Goal: Task Accomplishment & Management: Manage account settings

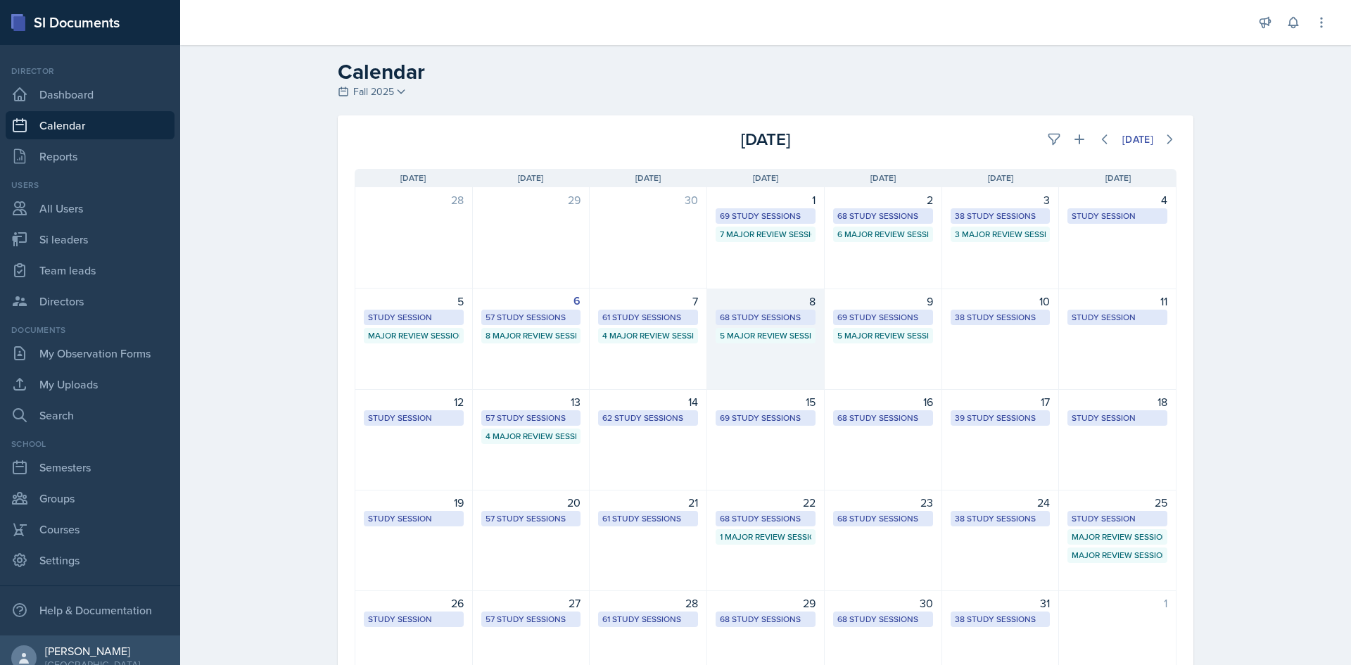
click at [724, 315] on div "68 Study Sessions" at bounding box center [765, 317] width 91 height 13
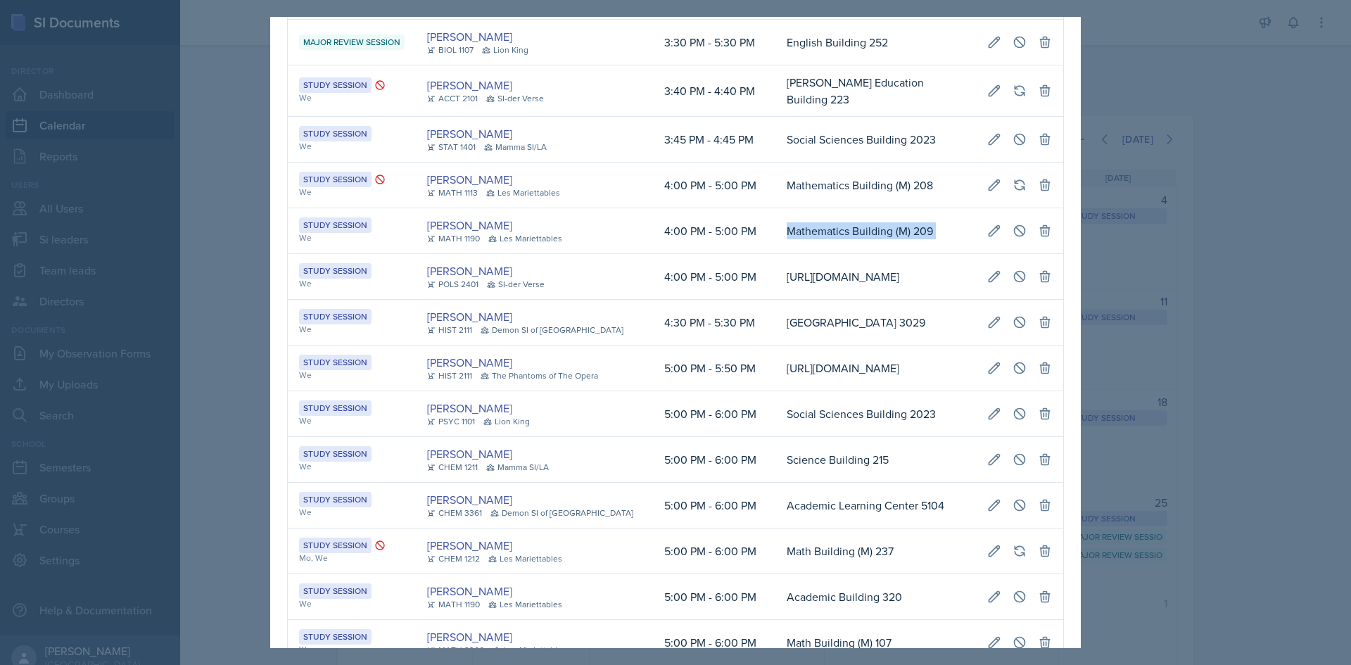
scroll to position [0, 317]
drag, startPoint x: 741, startPoint y: 344, endPoint x: 1047, endPoint y: 339, distance: 305.5
click at [1047, 254] on tr "Study Session We [PERSON_NAME] MATH 1190 [GEOGRAPHIC_DATA] 4:00 PM - 5:00 PM Ma…" at bounding box center [676, 231] width 776 height 46
click at [1013, 238] on icon at bounding box center [1020, 231] width 14 height 14
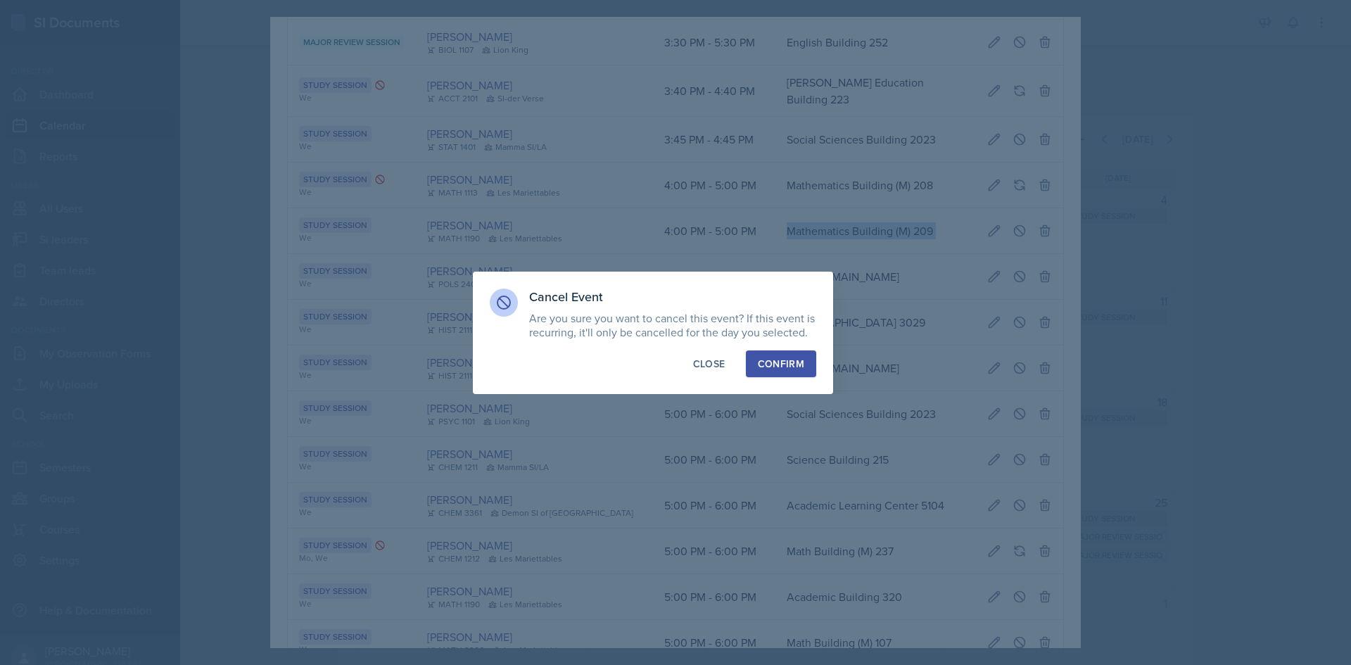
click at [789, 362] on div "Confirm" at bounding box center [781, 364] width 46 height 14
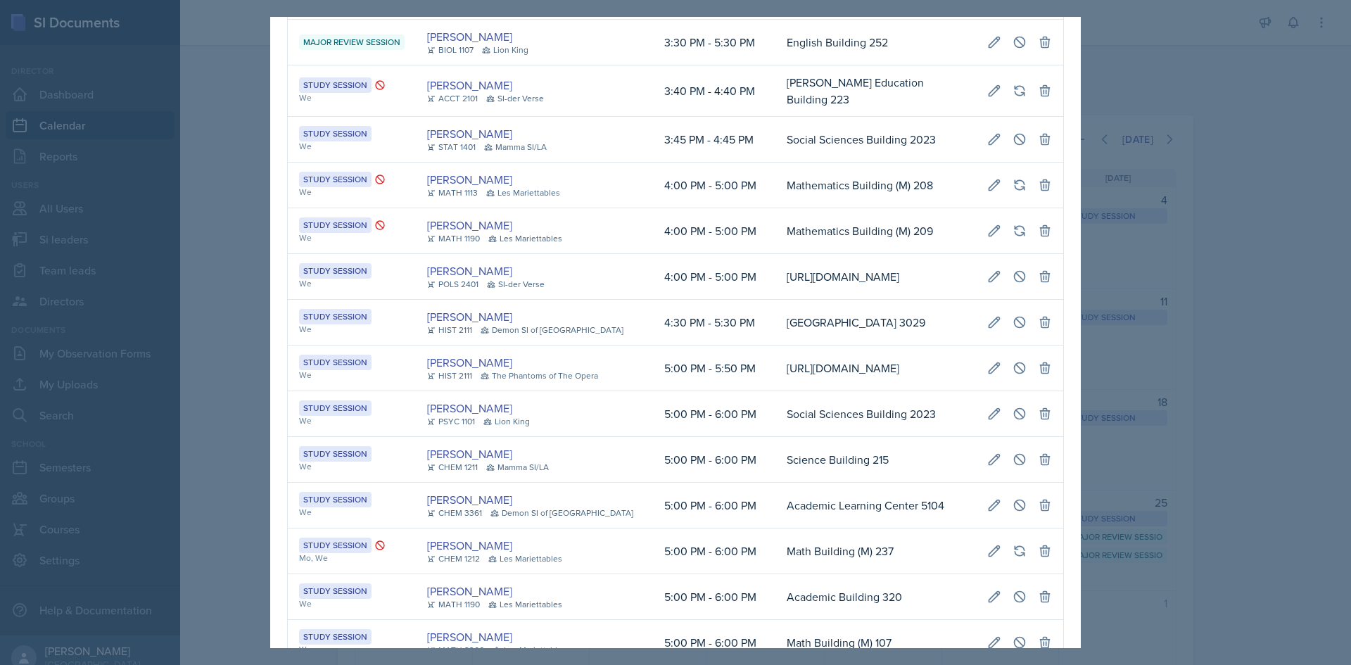
click at [219, 331] on div at bounding box center [675, 332] width 1351 height 665
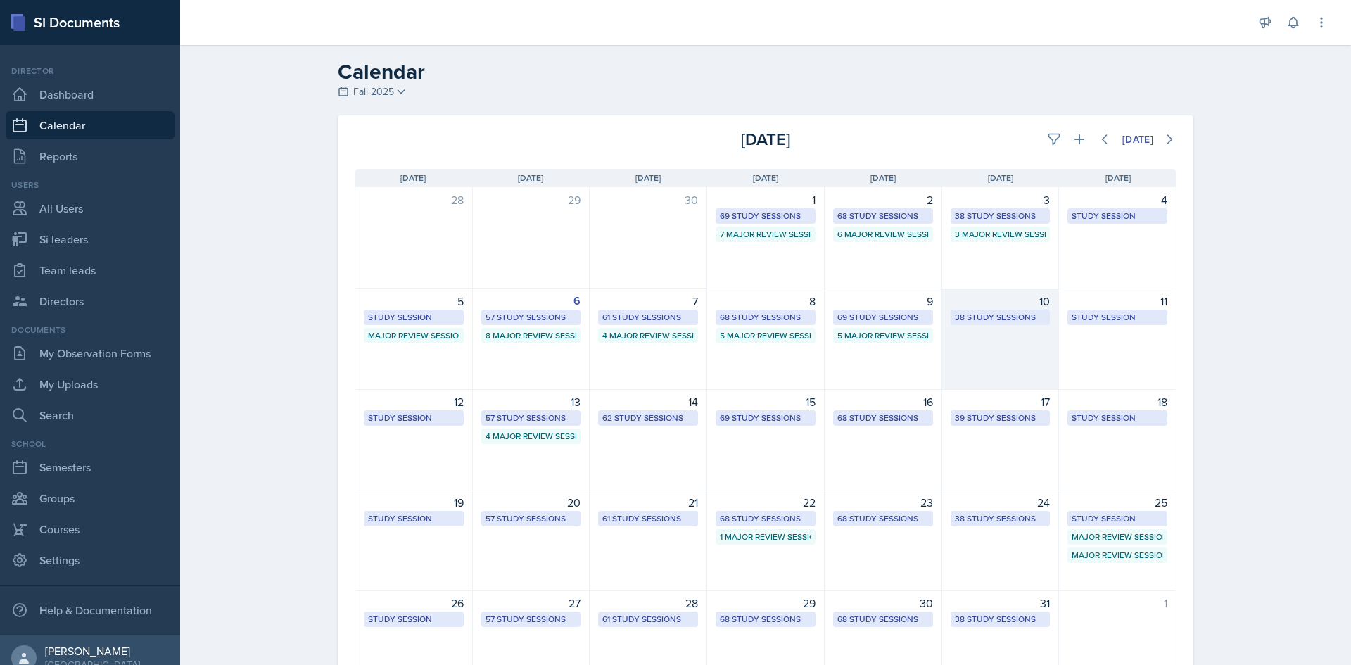
click at [1004, 315] on div "38 Study Sessions" at bounding box center [1000, 317] width 91 height 13
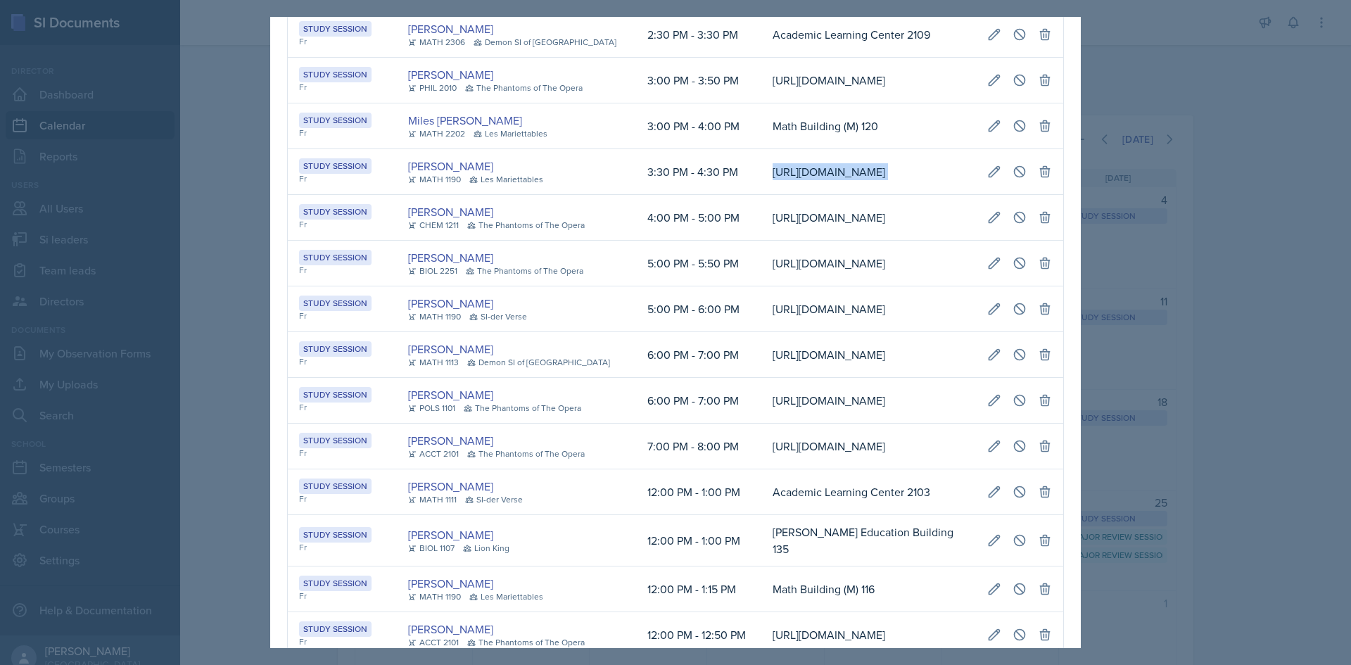
scroll to position [0, 303]
drag, startPoint x: 726, startPoint y: 339, endPoint x: 1046, endPoint y: 340, distance: 319.5
click at [1046, 195] on tr "Study Session Fr [PERSON_NAME] MATH 1190 Les Mariettables 3:30 PM - 4:30 PM [UR…" at bounding box center [676, 172] width 776 height 46
click at [1015, 179] on icon at bounding box center [1020, 172] width 14 height 14
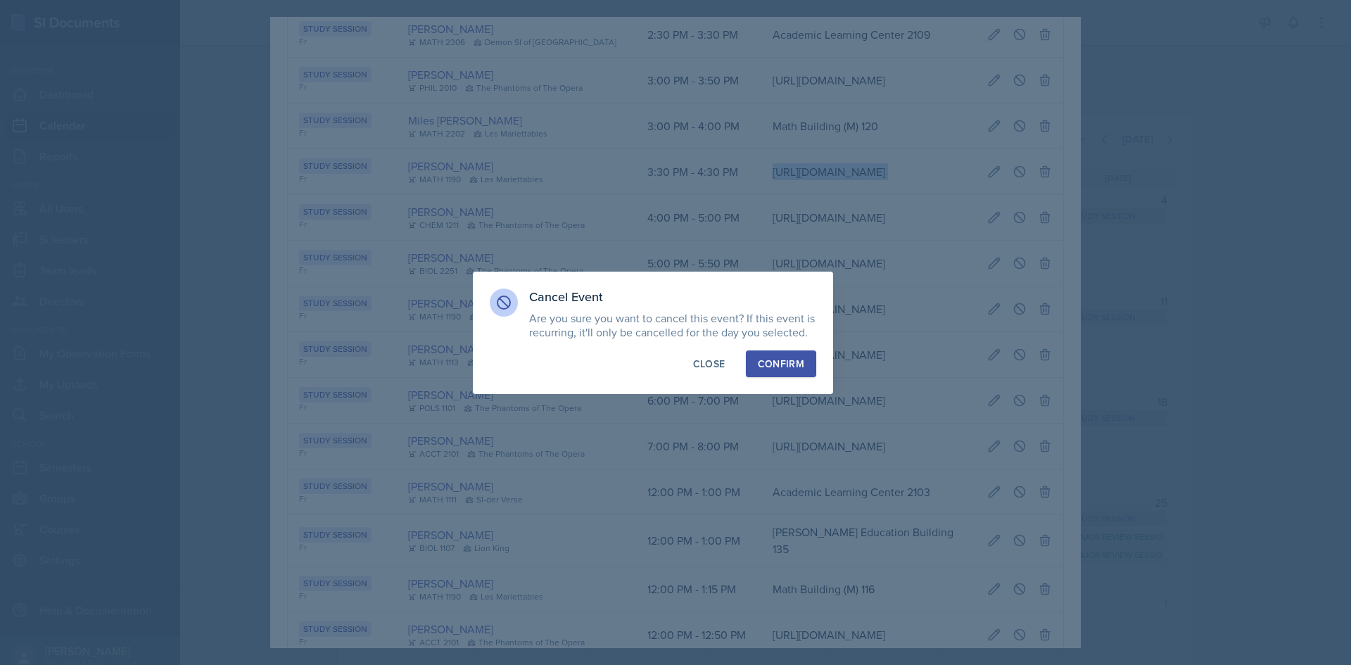
click at [805, 359] on button "Confirm" at bounding box center [781, 363] width 70 height 27
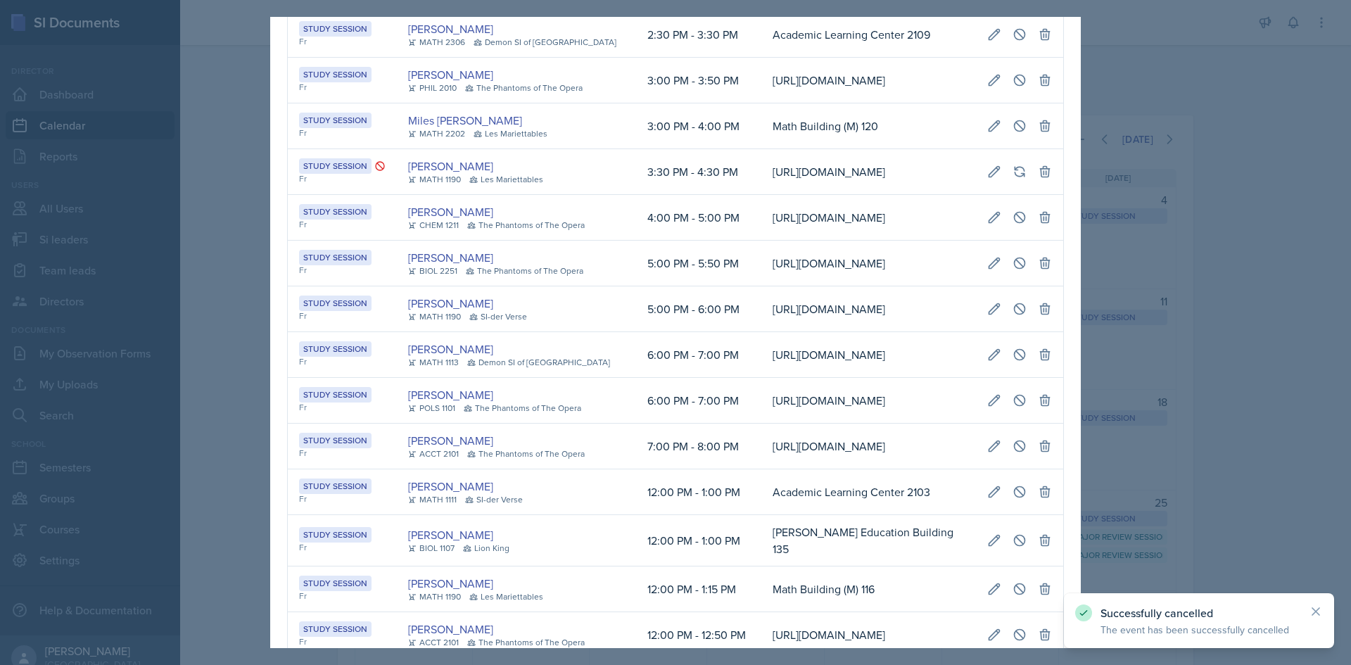
click at [1094, 352] on div at bounding box center [675, 332] width 1351 height 665
